Goal: Find specific page/section: Find specific page/section

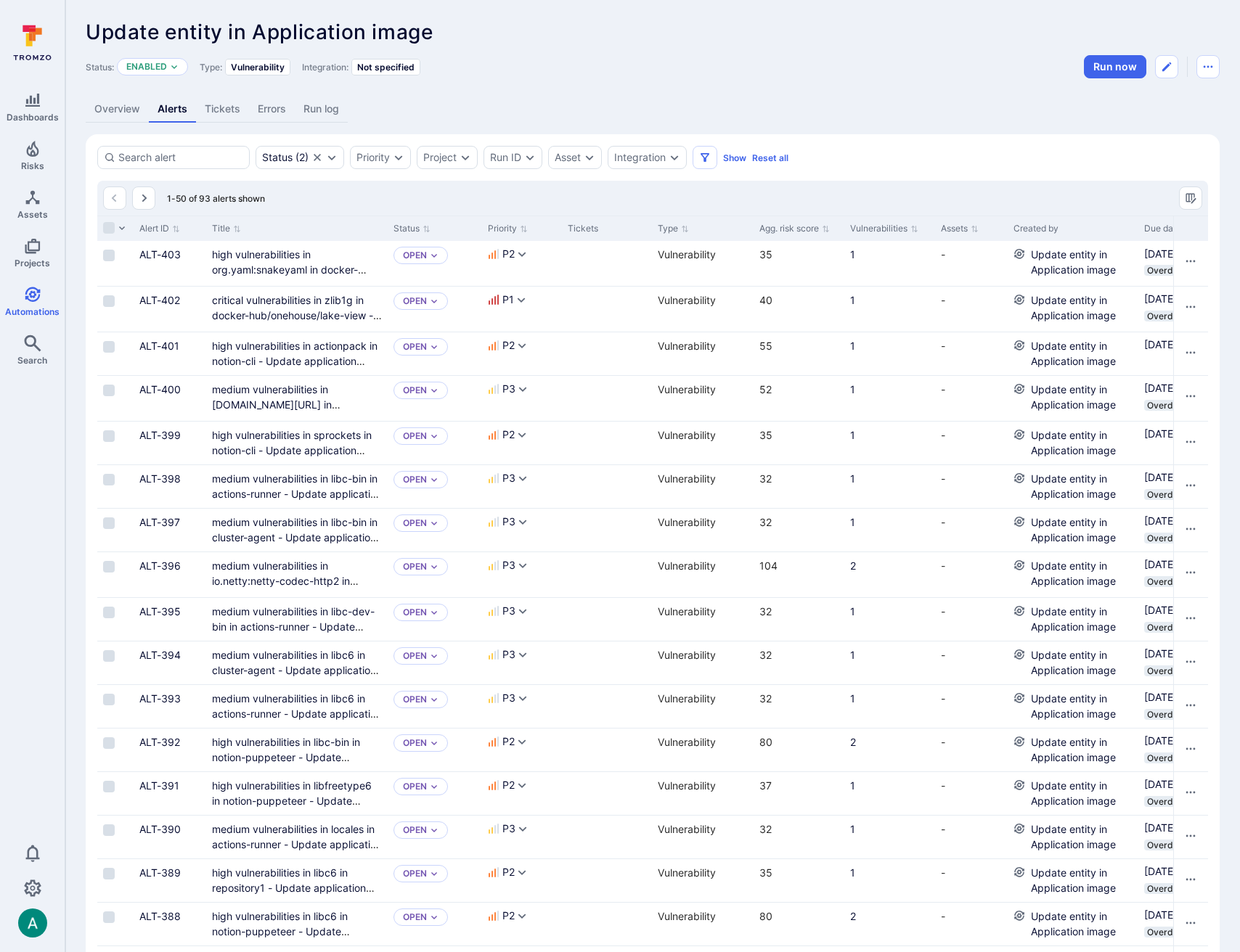
scroll to position [1543, 0]
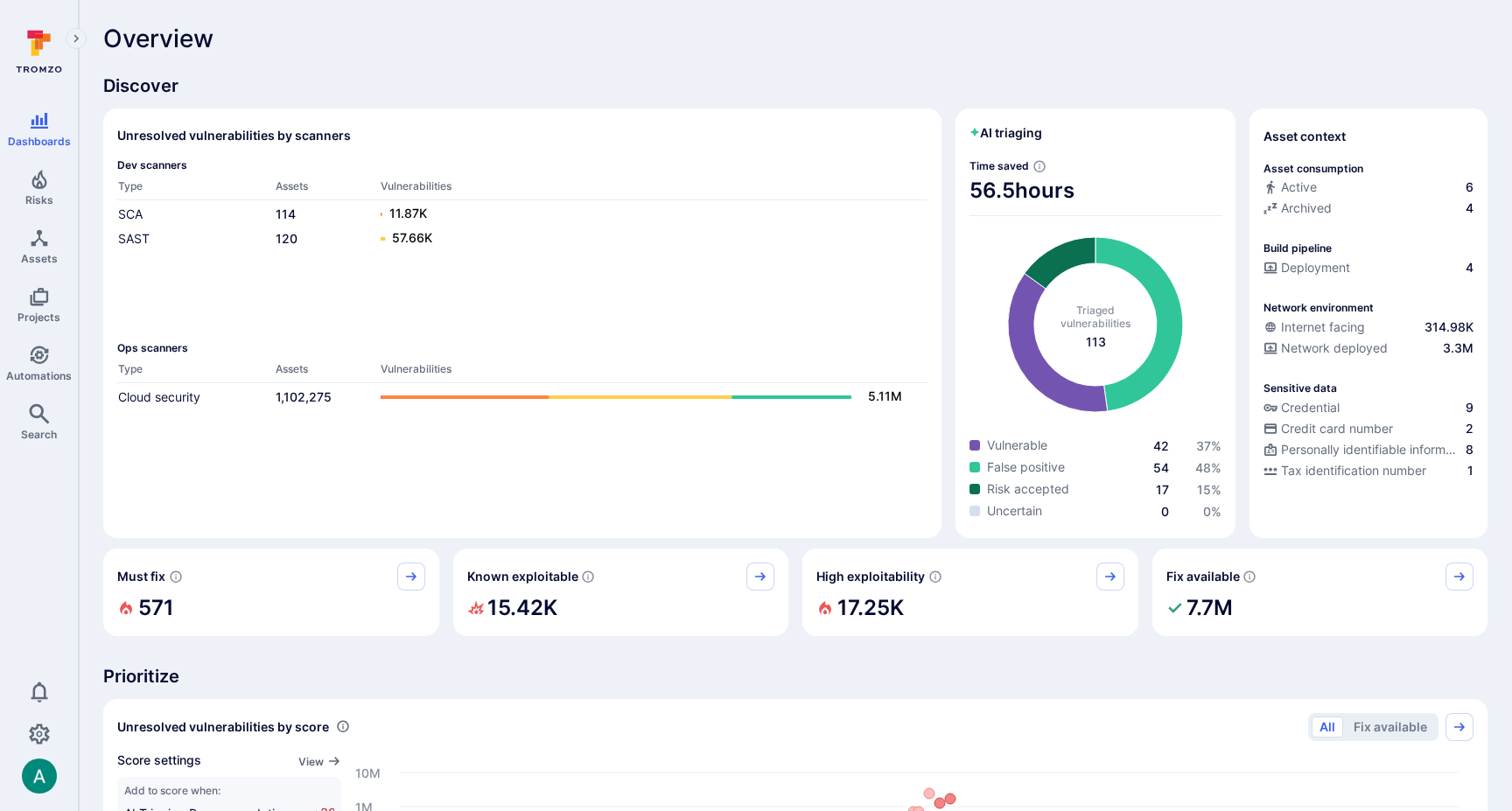
click at [297, 34] on div "Overview" at bounding box center [795, 39] width 1384 height 28
